Goal: Task Accomplishment & Management: Manage account settings

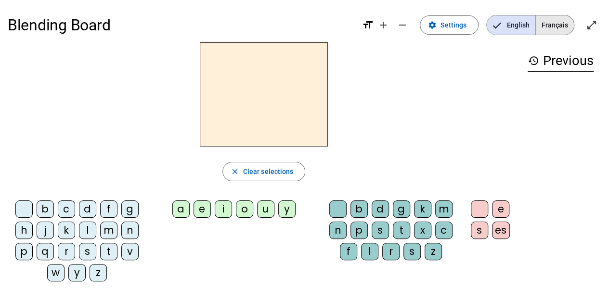
click at [556, 34] on span "Français" at bounding box center [555, 24] width 38 height 19
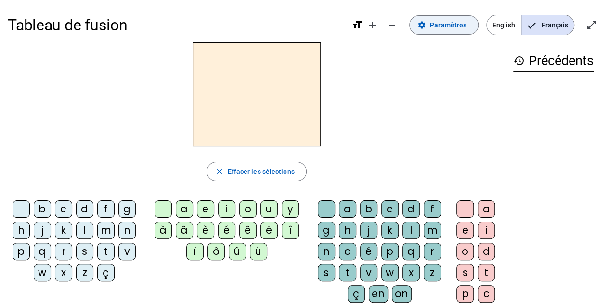
click at [450, 24] on span "Paramètres" at bounding box center [448, 25] width 37 height 12
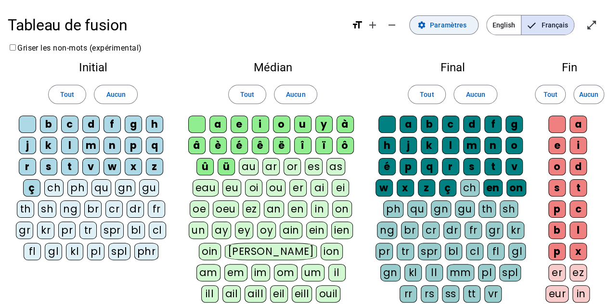
click at [450, 24] on span "Paramètres" at bounding box center [448, 25] width 37 height 12
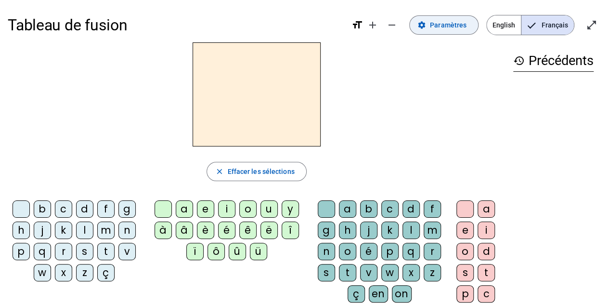
click at [448, 32] on span at bounding box center [444, 24] width 68 height 23
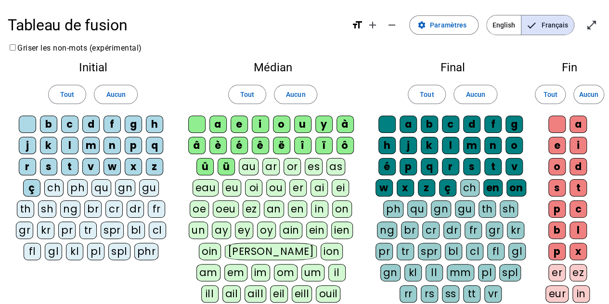
click at [57, 188] on div "ch" at bounding box center [53, 187] width 19 height 17
click at [16, 50] on label "Griser les non-mots (expérimental)" at bounding box center [75, 47] width 134 height 9
click at [56, 189] on div "ch" at bounding box center [53, 187] width 19 height 17
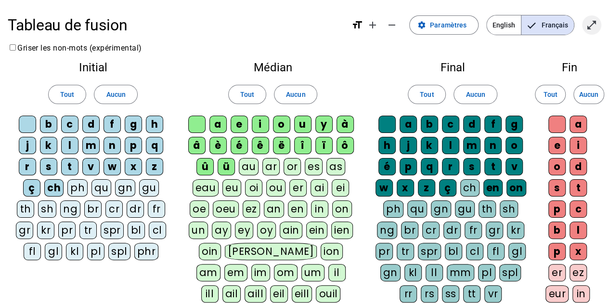
click at [589, 27] on mat-icon "open_in_full" at bounding box center [592, 25] width 12 height 12
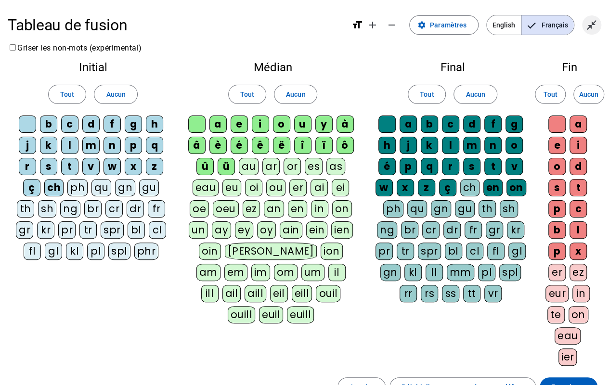
click at [589, 29] on mat-icon "close_fullscreen" at bounding box center [592, 25] width 12 height 12
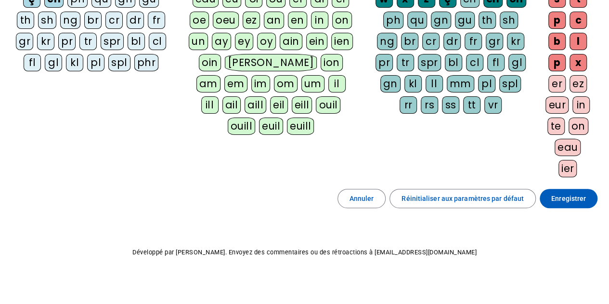
scroll to position [190, 0]
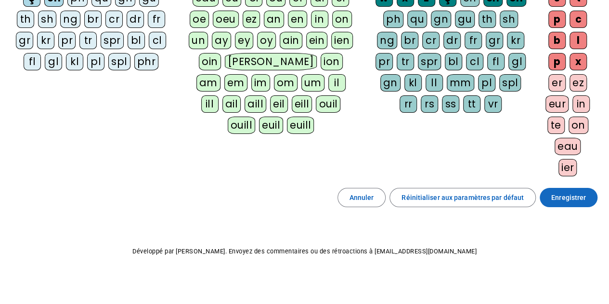
click at [563, 199] on span "Enregistrer" at bounding box center [569, 198] width 35 height 12
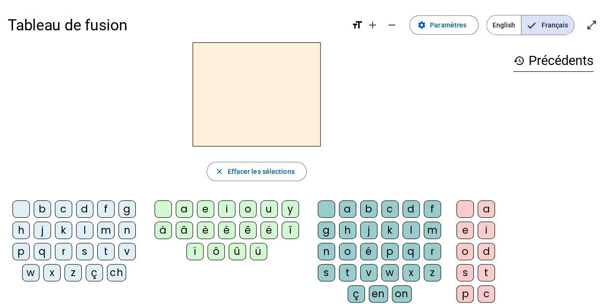
click at [122, 208] on div "g" at bounding box center [127, 208] width 17 height 17
click at [88, 210] on div "d" at bounding box center [84, 208] width 17 height 17
